Goal: Information Seeking & Learning: Learn about a topic

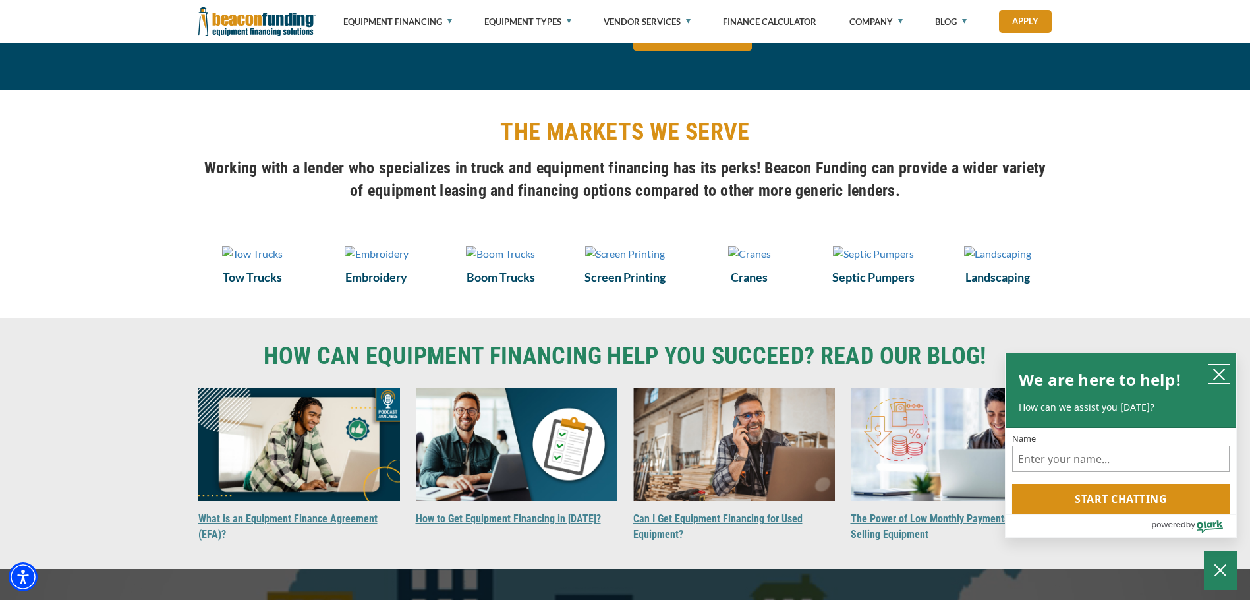
click at [1216, 368] on icon "close chatbox" at bounding box center [1219, 374] width 13 height 13
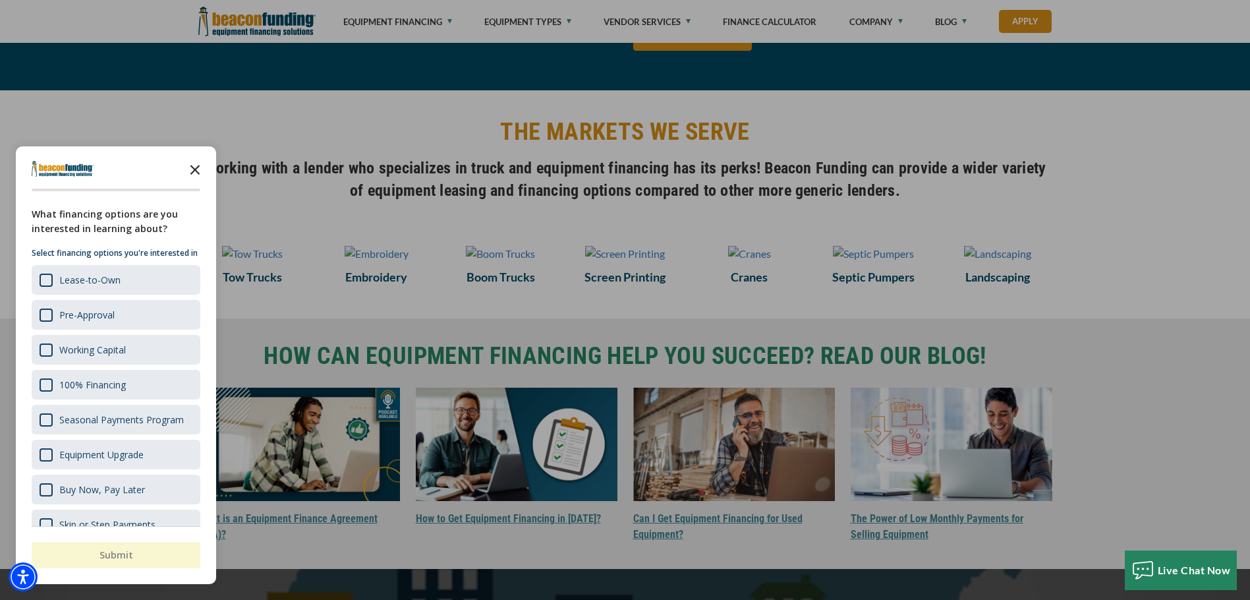
click at [197, 165] on icon "Close the survey" at bounding box center [195, 169] width 26 height 26
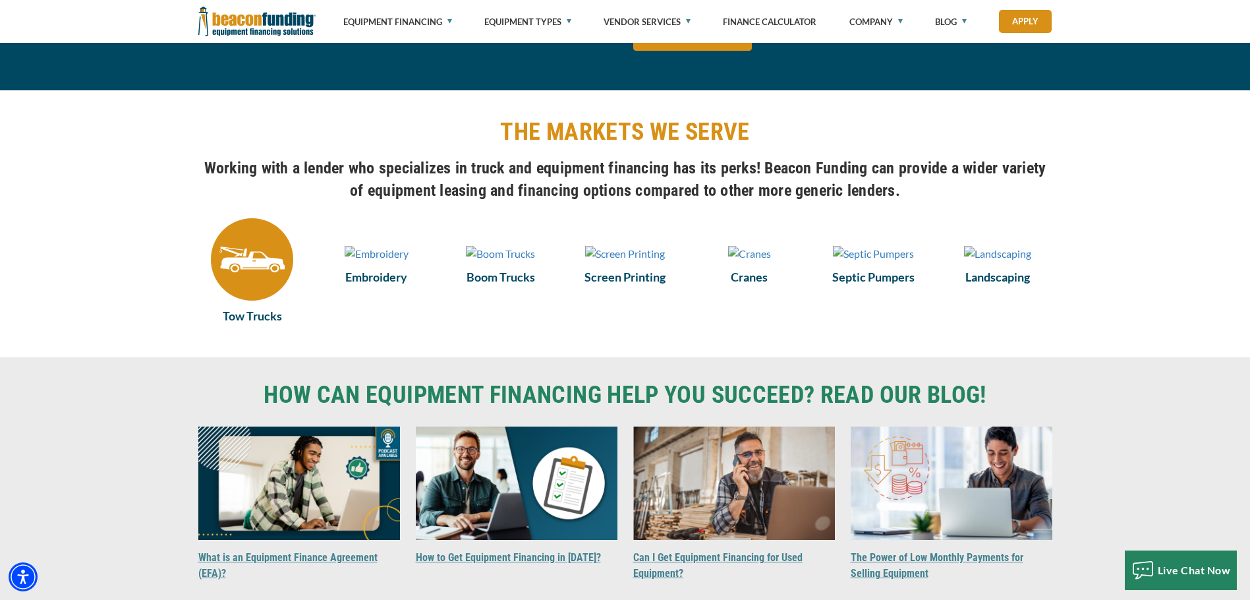
click at [243, 272] on img at bounding box center [252, 259] width 82 height 82
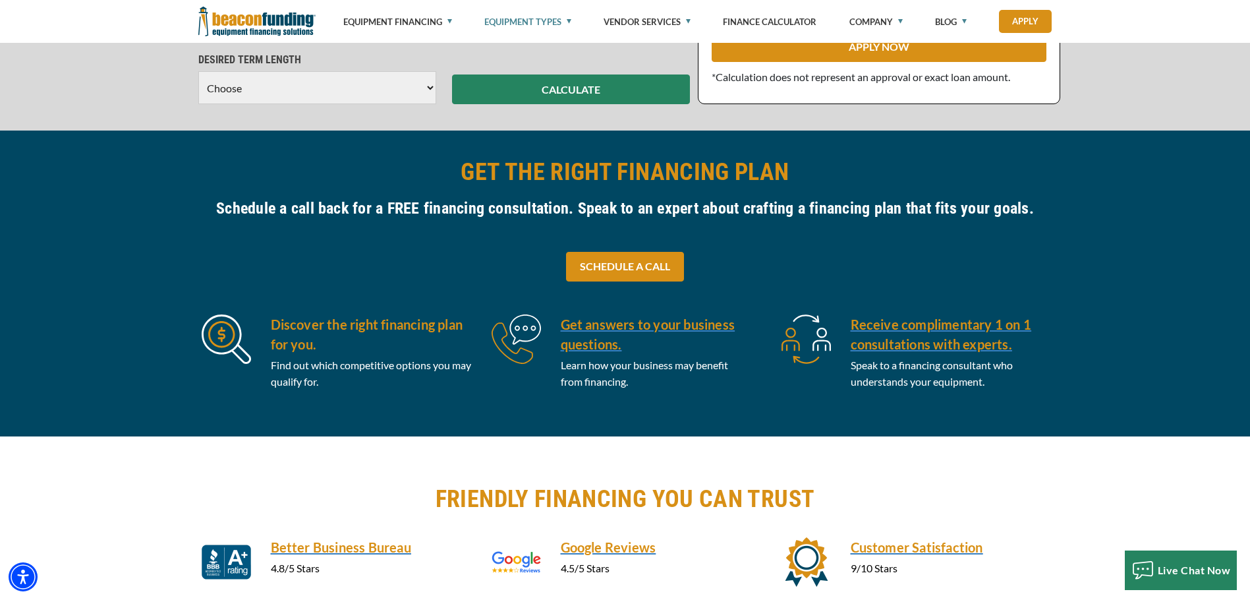
scroll to position [395, 0]
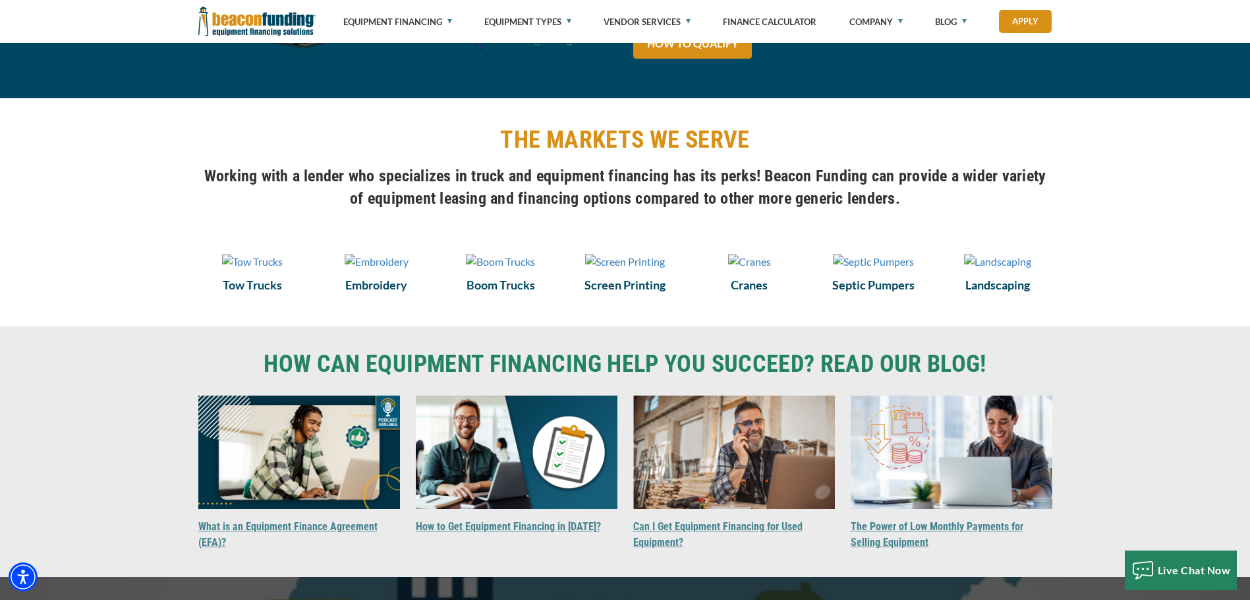
scroll to position [857, 0]
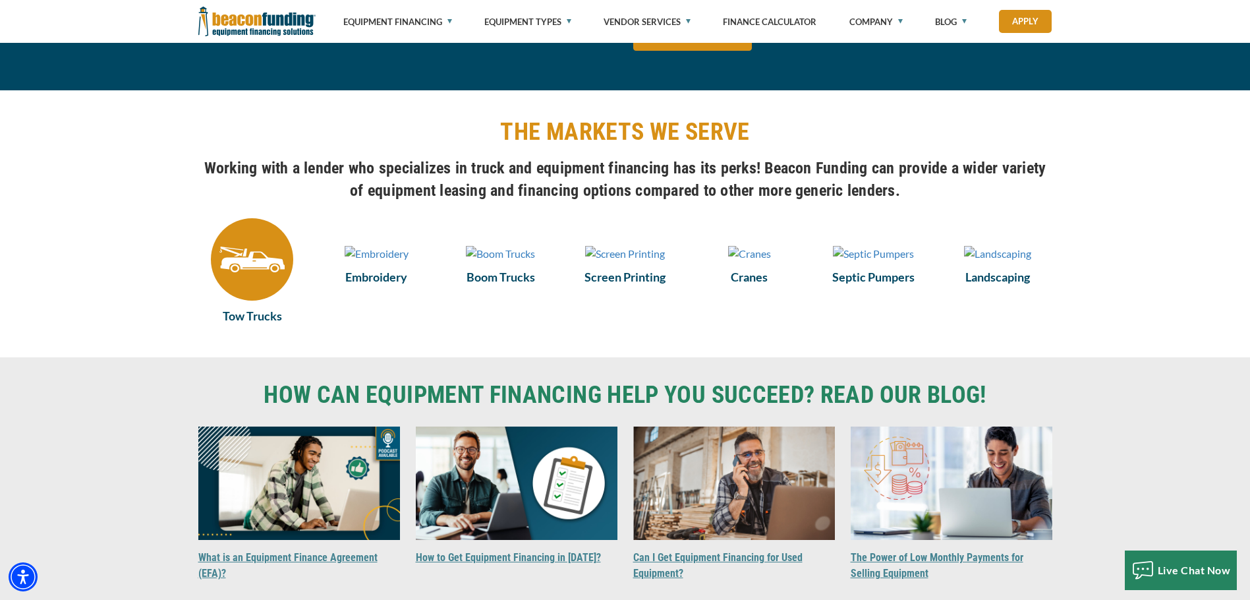
click at [264, 285] on img at bounding box center [252, 259] width 82 height 82
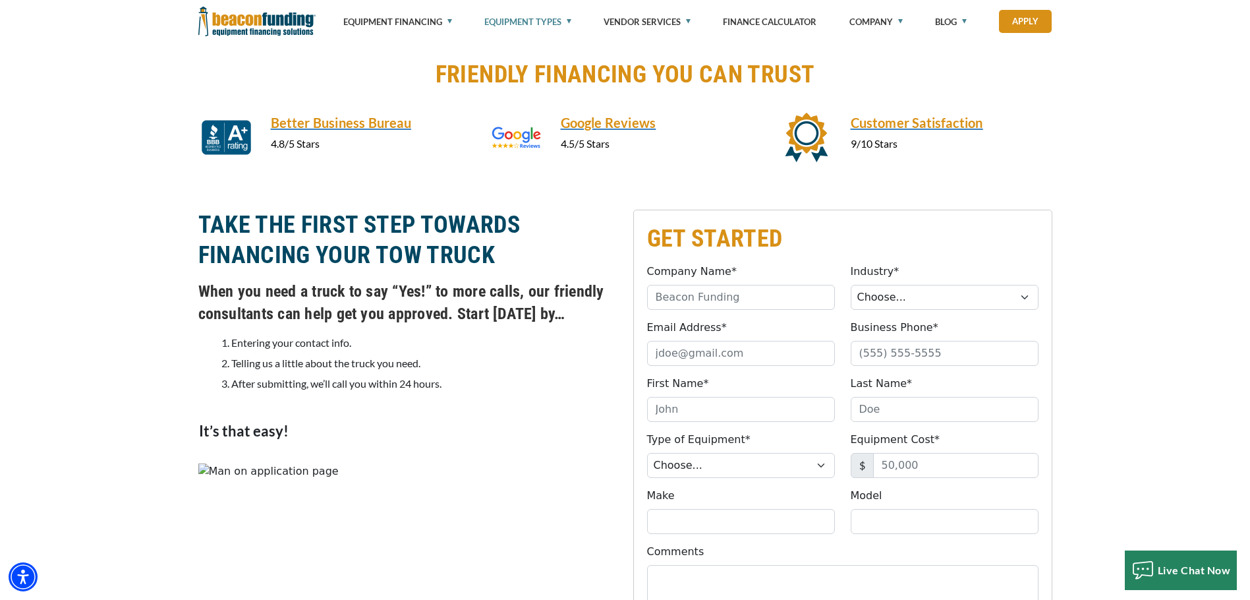
scroll to position [725, 0]
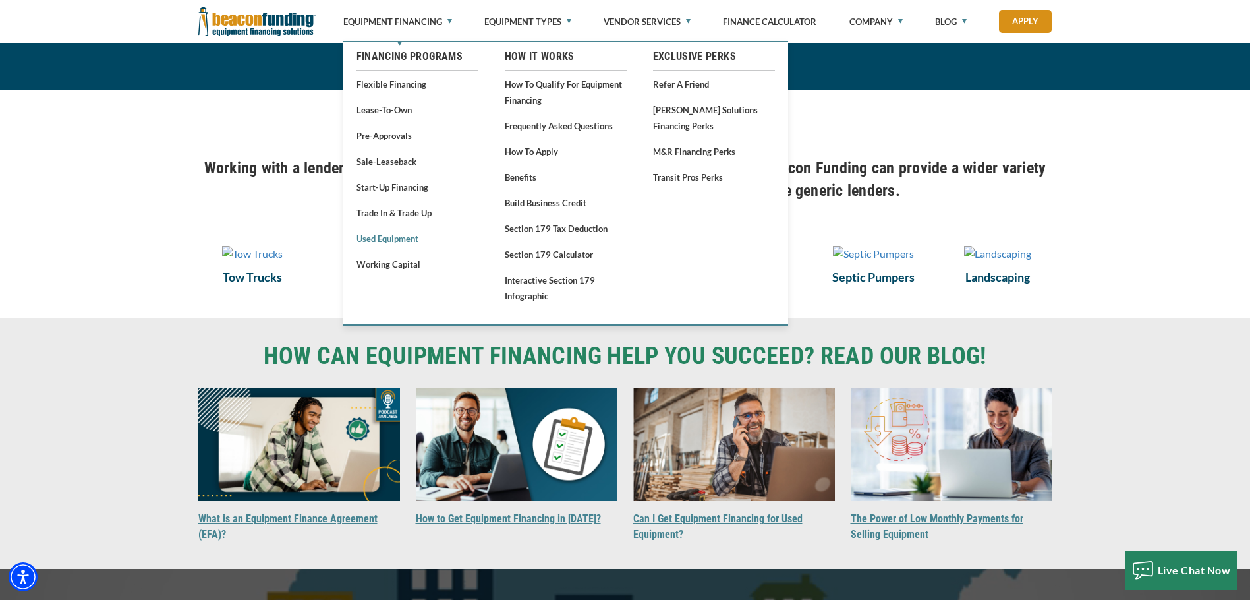
click at [406, 241] on link "Used Equipment" at bounding box center [418, 238] width 122 height 16
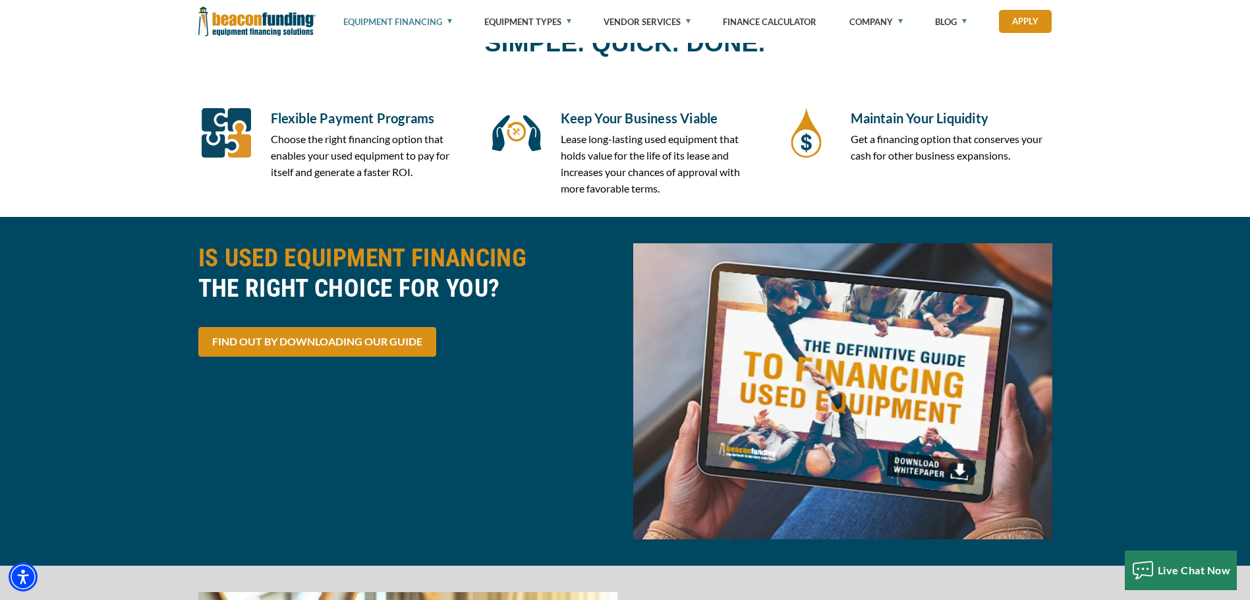
scroll to position [2373, 0]
